Goal: Information Seeking & Learning: Check status

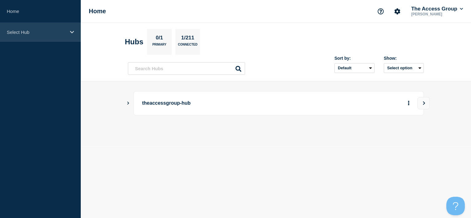
click at [68, 34] on div "Select Hub" at bounding box center [40, 32] width 81 height 19
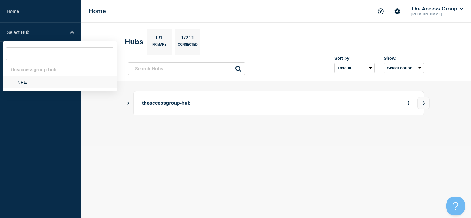
click at [34, 83] on li "NPE" at bounding box center [59, 82] width 113 height 13
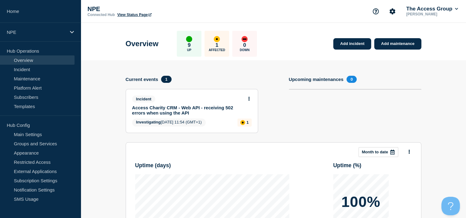
click at [223, 43] on div "1 Affected" at bounding box center [217, 44] width 25 height 26
click at [205, 108] on link "Access Charity CRM - Web API - receiving 502 errors when using the API" at bounding box center [187, 110] width 111 height 10
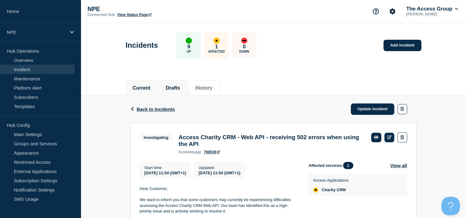
click at [180, 89] on button "Drafts" at bounding box center [173, 88] width 14 height 6
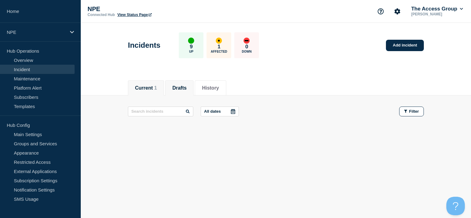
click at [144, 90] on button "Current 1" at bounding box center [146, 88] width 22 height 6
